Goal: Task Accomplishment & Management: Manage account settings

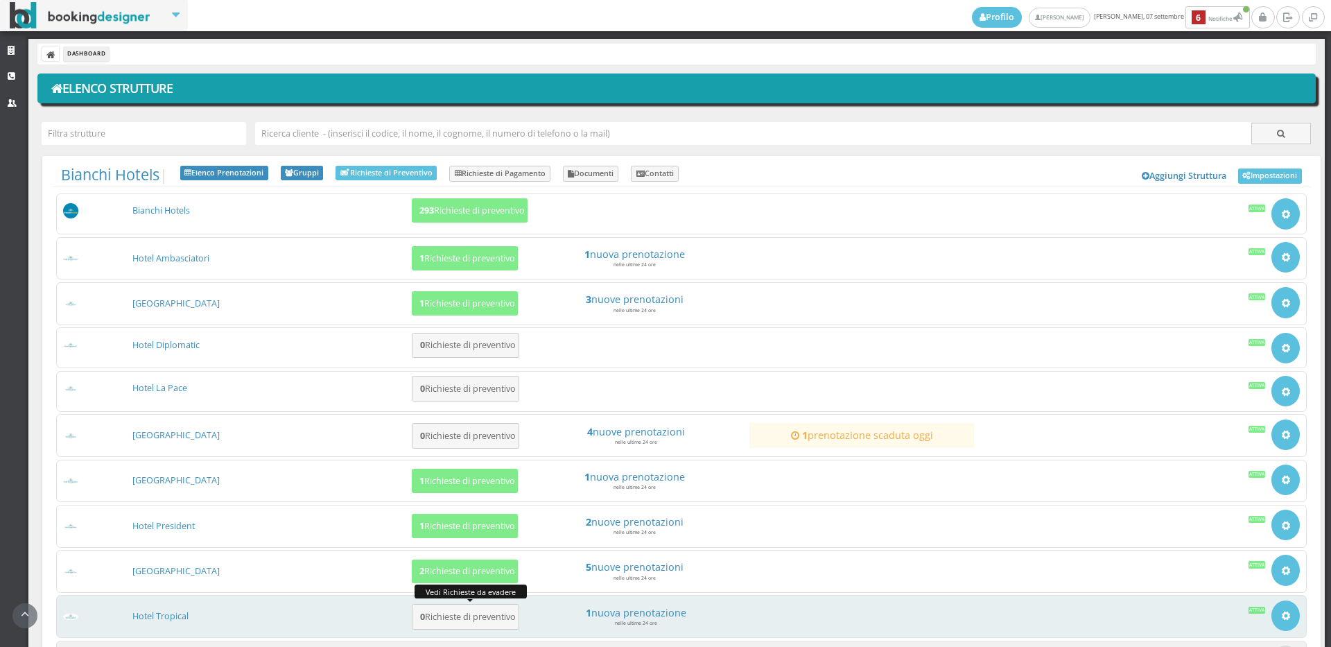
scroll to position [128, 0]
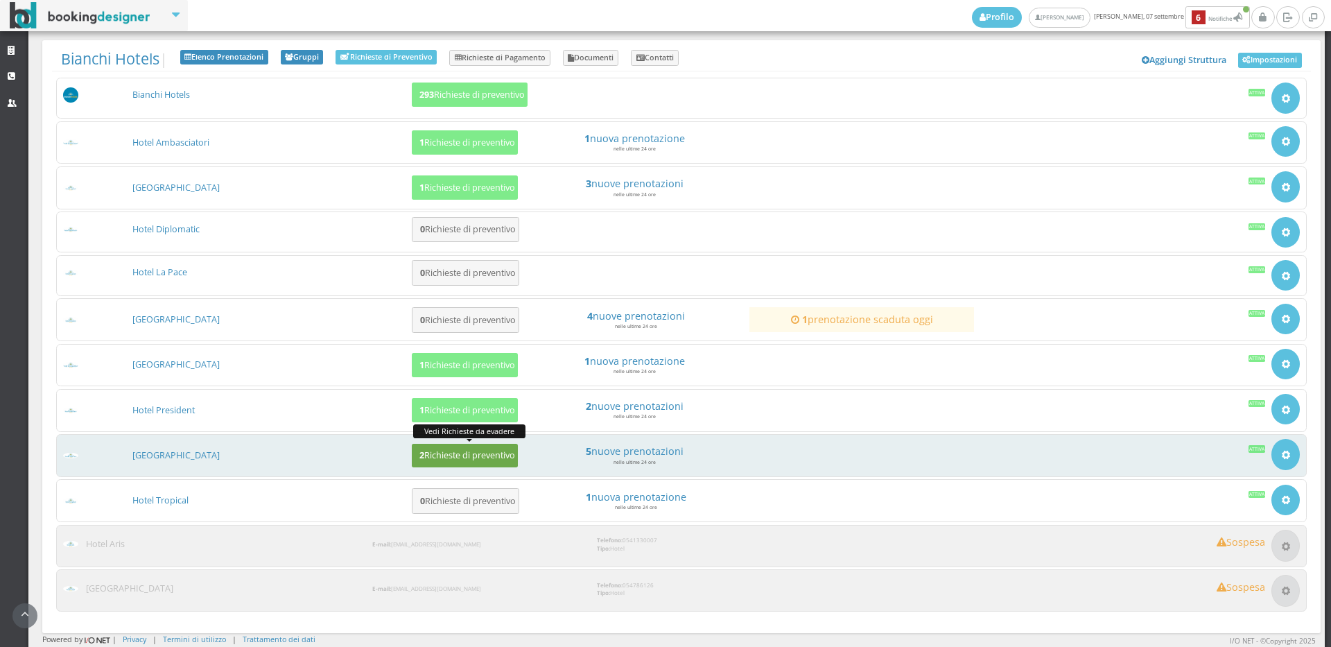
click at [464, 447] on button "2 Richieste di preventivo" at bounding box center [465, 456] width 106 height 24
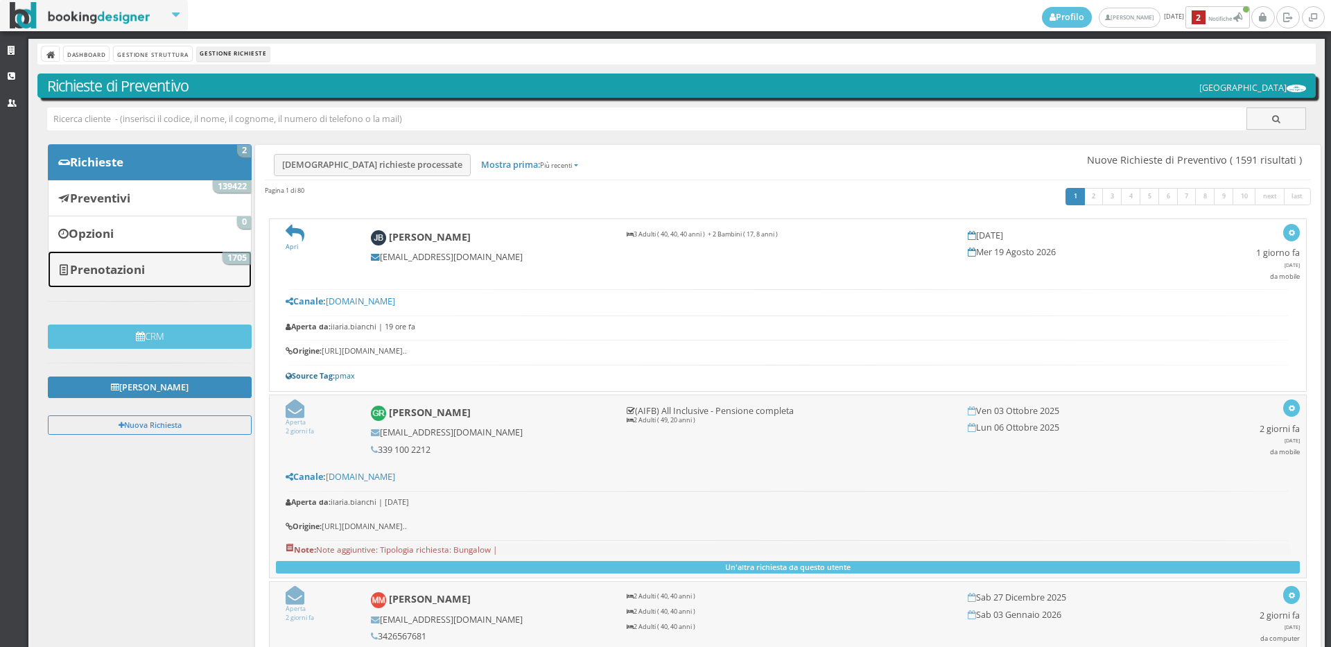
click at [118, 261] on b "Prenotazioni" at bounding box center [107, 269] width 75 height 16
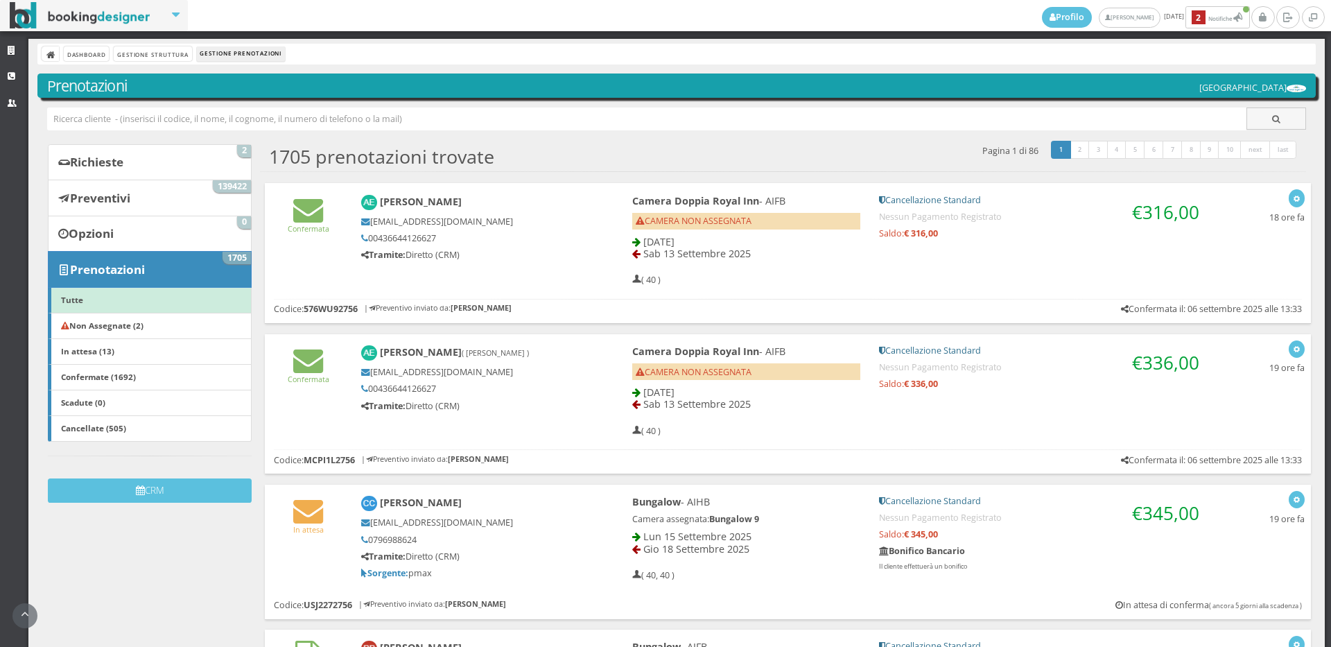
scroll to position [231, 0]
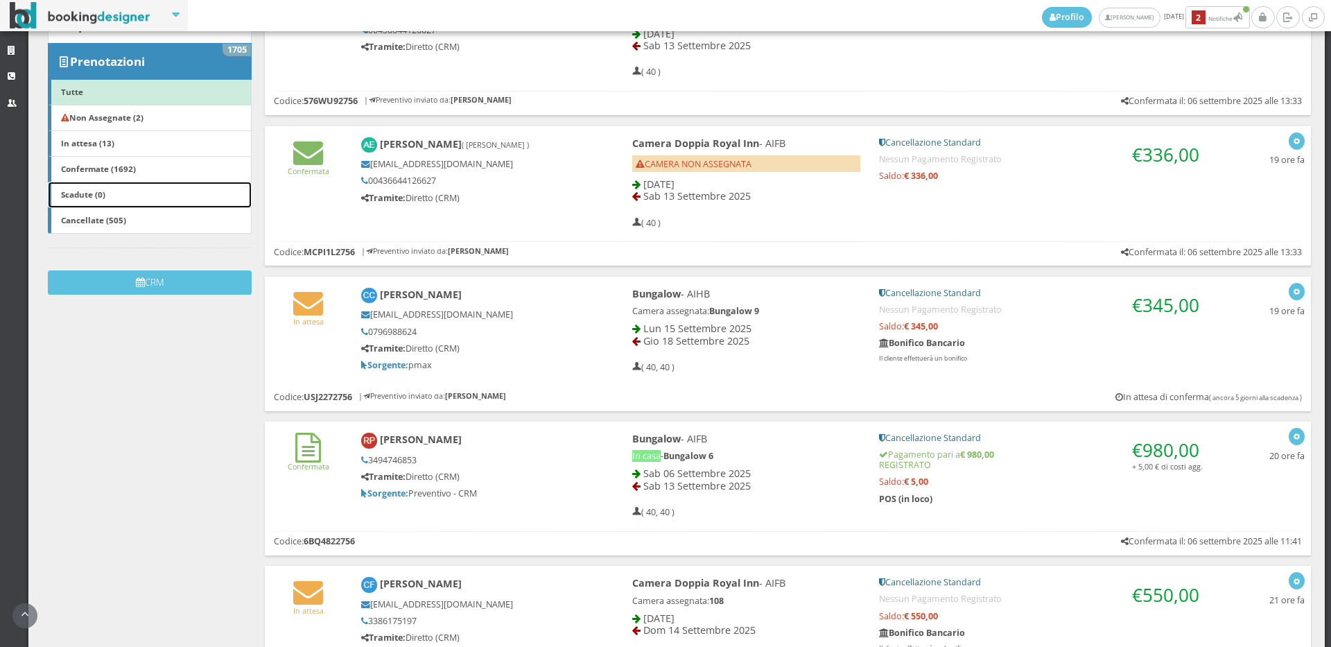
click at [113, 199] on link "Scadute (0)" at bounding box center [150, 195] width 204 height 26
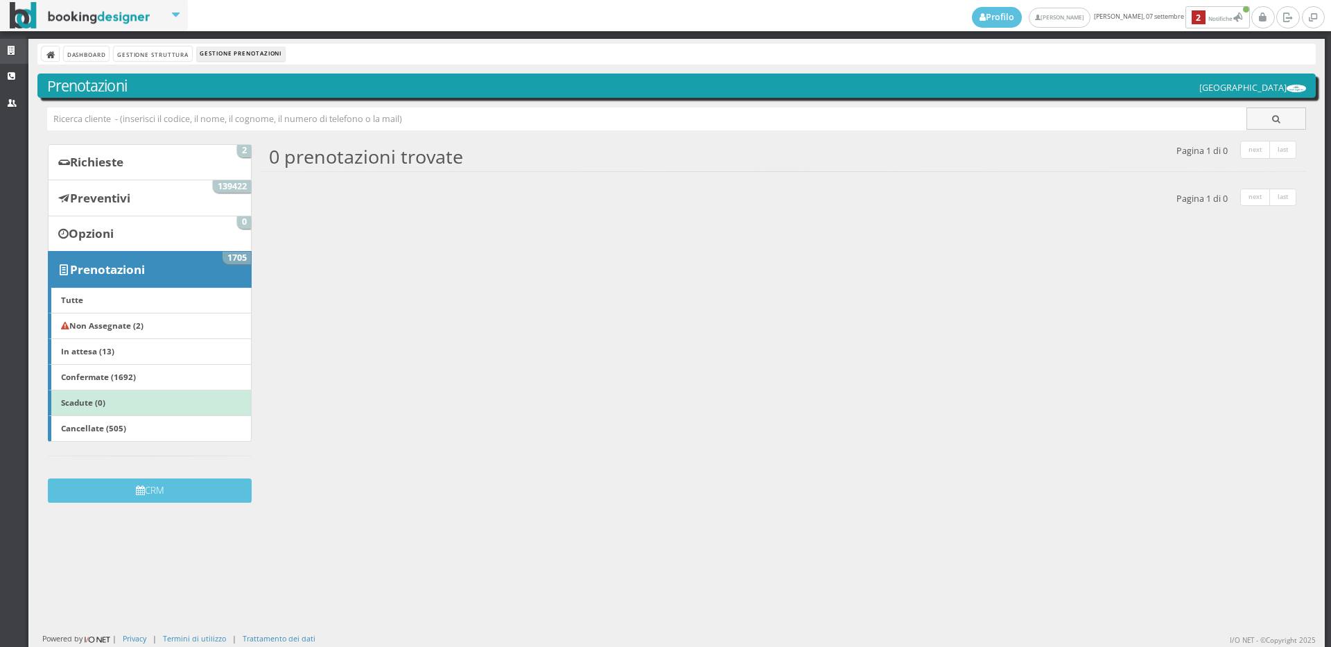
click at [15, 42] on link "Strutture" at bounding box center [14, 51] width 28 height 25
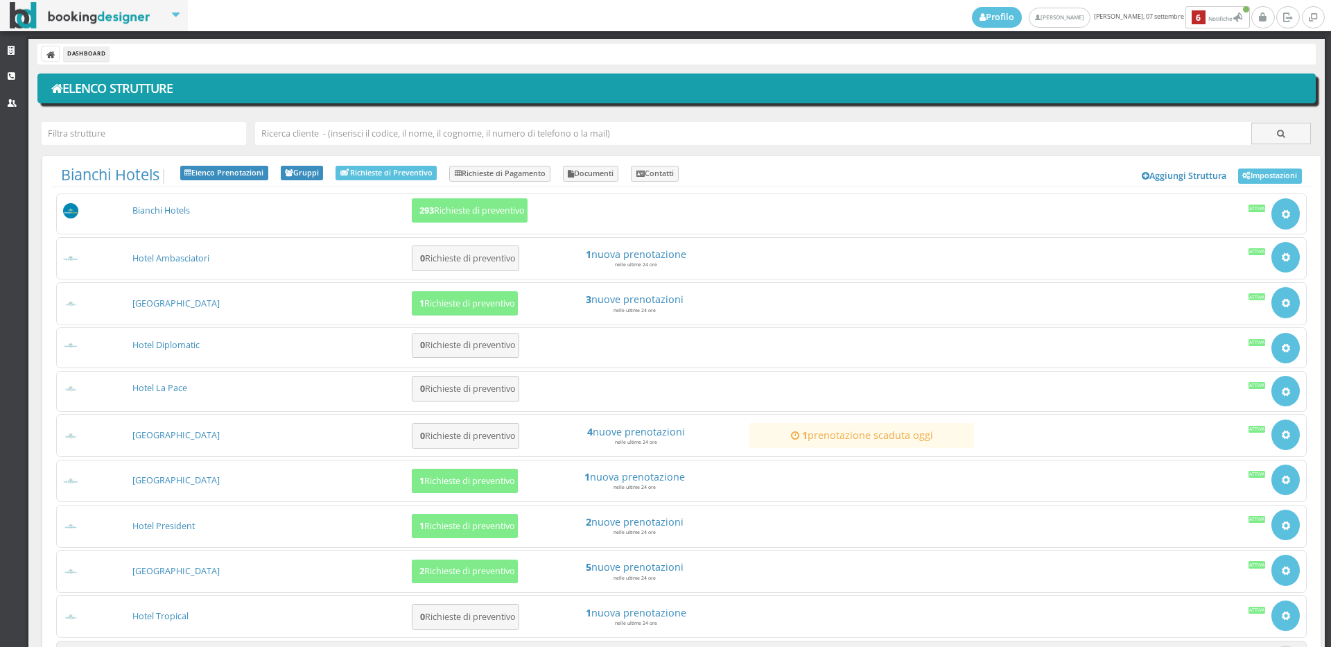
scroll to position [128, 0]
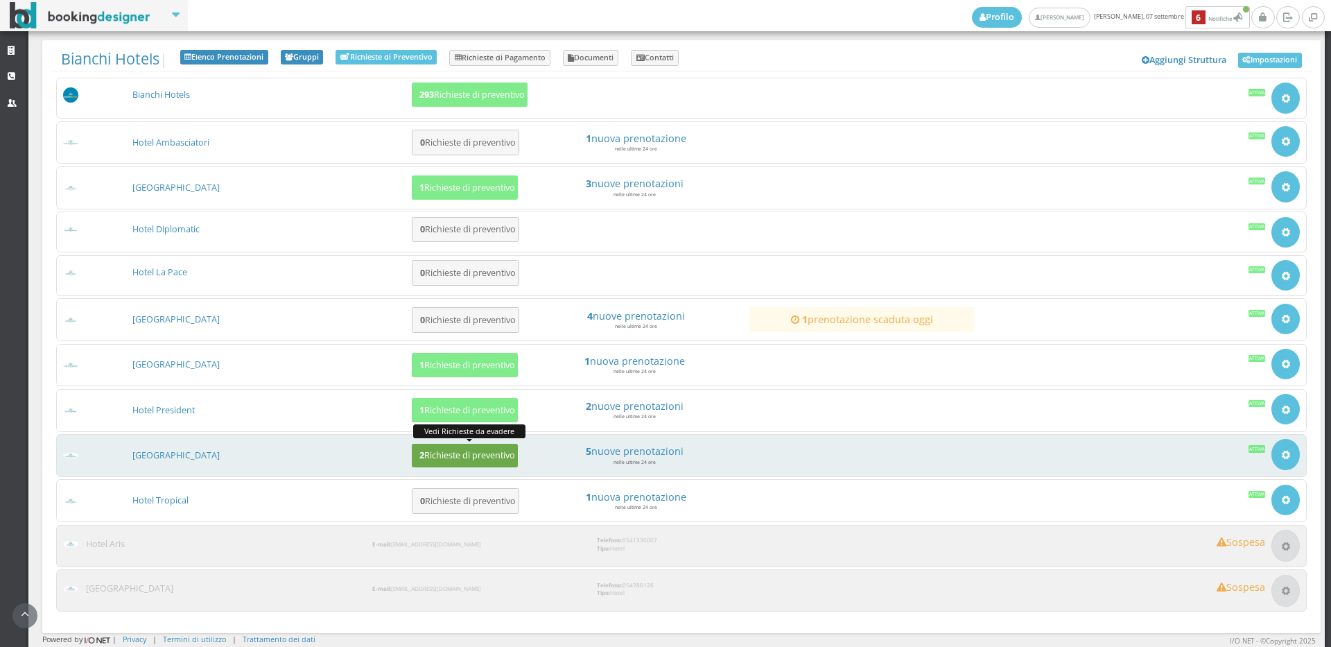
click at [507, 457] on h5 "2 Richieste di preventivo" at bounding box center [465, 455] width 100 height 10
